Goal: Complete application form: Complete application form

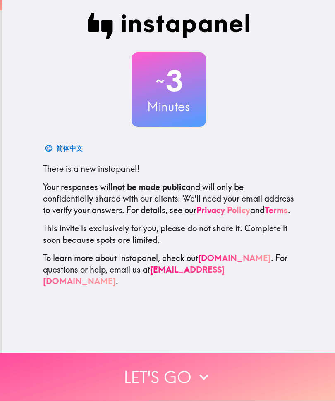
click at [165, 380] on button "Let's go" at bounding box center [167, 378] width 335 height 48
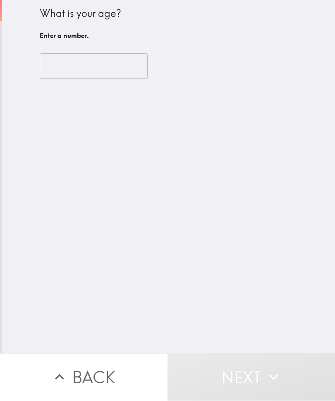
click at [205, 374] on button "Next" at bounding box center [250, 378] width 167 height 48
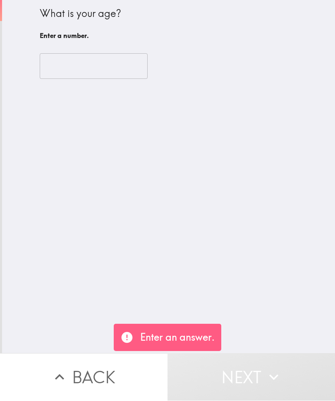
click at [86, 66] on input "number" at bounding box center [94, 67] width 108 height 26
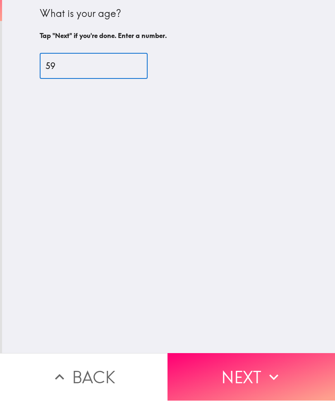
type input "59"
click at [242, 373] on button "Next" at bounding box center [250, 378] width 167 height 48
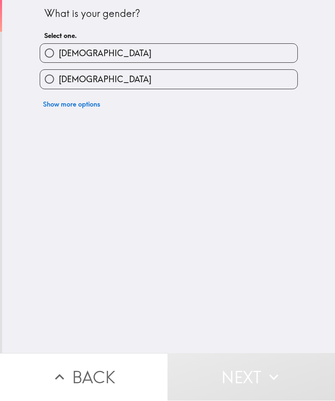
click at [52, 86] on input "[DEMOGRAPHIC_DATA]" at bounding box center [49, 79] width 19 height 19
radio input "true"
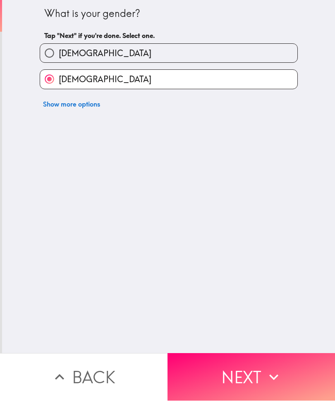
click at [255, 367] on button "Next" at bounding box center [250, 378] width 167 height 48
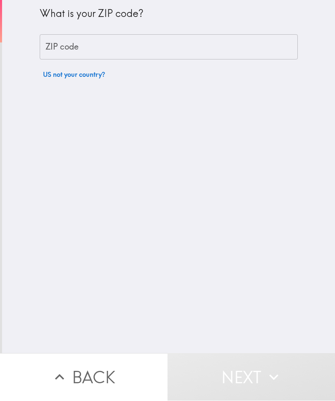
click at [94, 53] on input "ZIP code" at bounding box center [169, 48] width 258 height 26
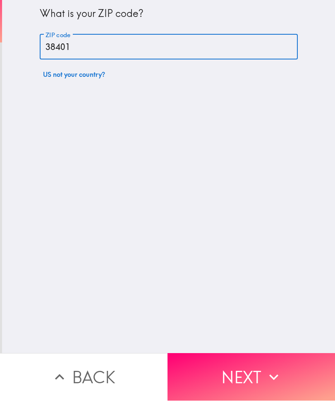
type input "38401"
click at [247, 369] on button "Next" at bounding box center [250, 378] width 167 height 48
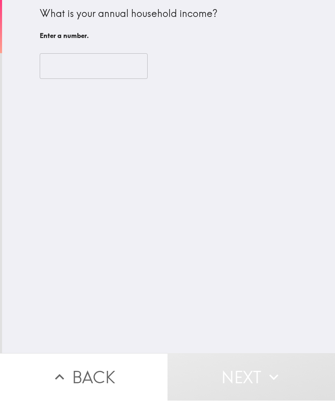
click at [85, 71] on input "number" at bounding box center [94, 67] width 108 height 26
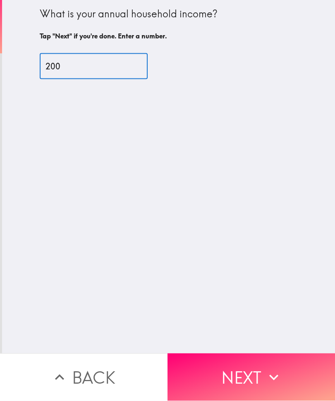
type input "20"
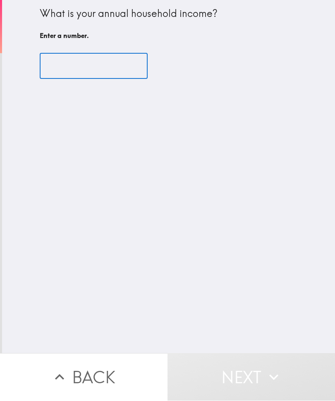
click at [270, 376] on icon "button" at bounding box center [273, 378] width 9 height 6
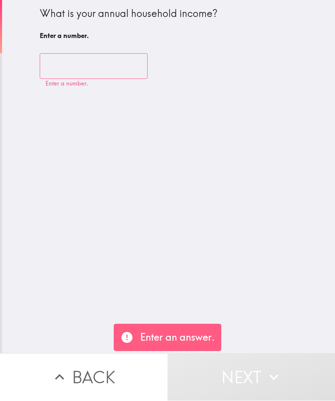
click at [102, 69] on input "number" at bounding box center [94, 67] width 108 height 26
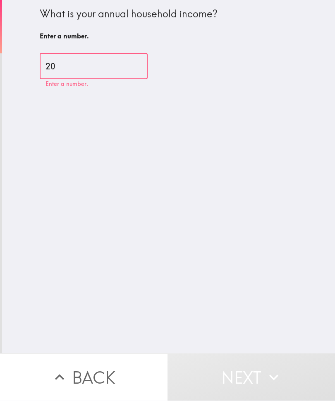
type input "2"
click at [111, 71] on input "number" at bounding box center [94, 67] width 108 height 26
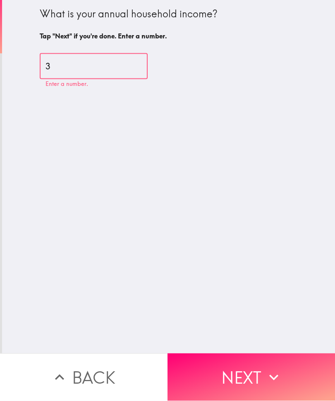
type input "36"
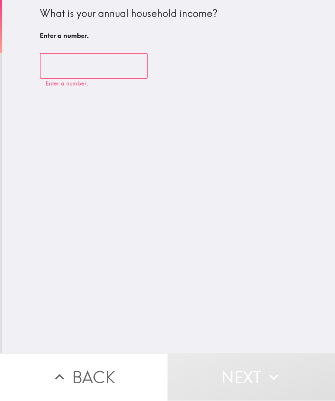
click at [260, 378] on button "Next" at bounding box center [250, 378] width 167 height 48
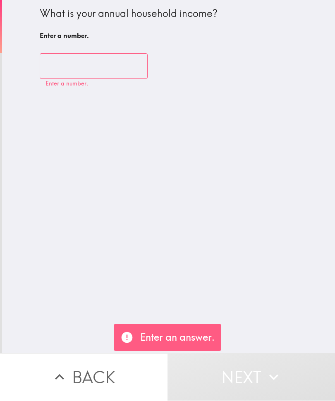
click at [72, 376] on button "Back" at bounding box center [83, 378] width 167 height 48
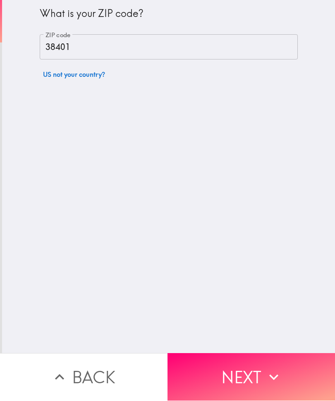
click at [250, 374] on button "Next" at bounding box center [250, 378] width 167 height 48
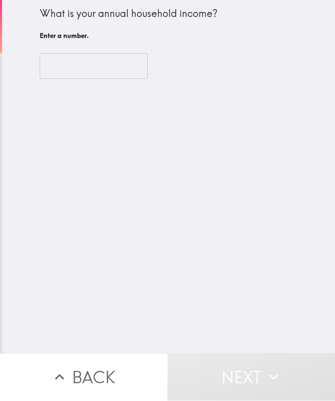
click at [83, 69] on input "number" at bounding box center [94, 67] width 108 height 26
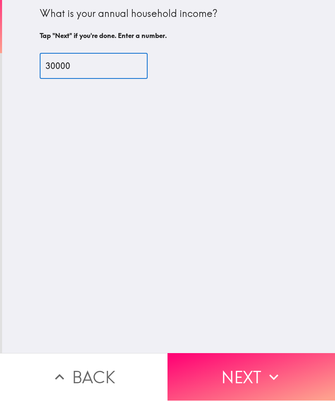
type input "30000"
click at [246, 376] on button "Next" at bounding box center [250, 378] width 167 height 48
